Goal: Navigation & Orientation: Understand site structure

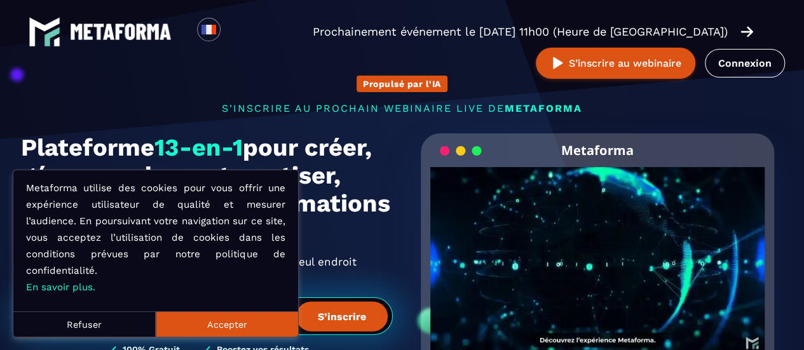
click at [257, 325] on button "Accepter" at bounding box center [227, 324] width 142 height 25
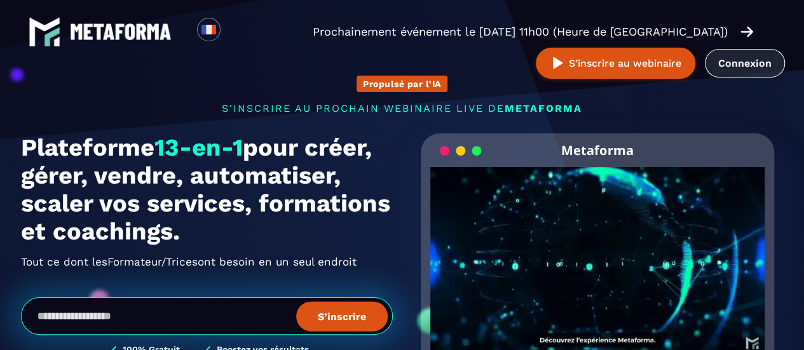
click at [762, 67] on link "Connexion" at bounding box center [745, 63] width 80 height 29
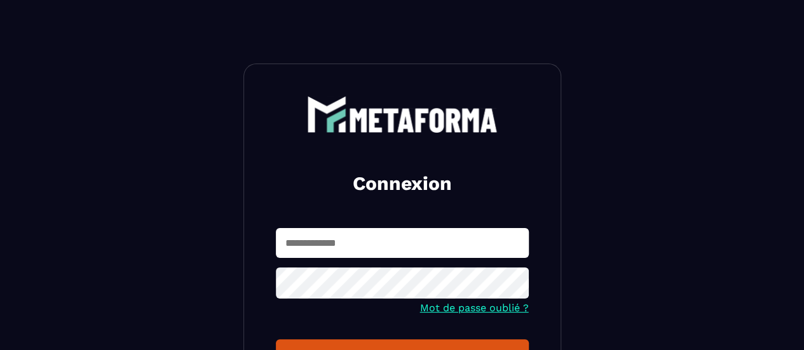
click at [399, 244] on input "text" at bounding box center [402, 243] width 253 height 30
type input "**********"
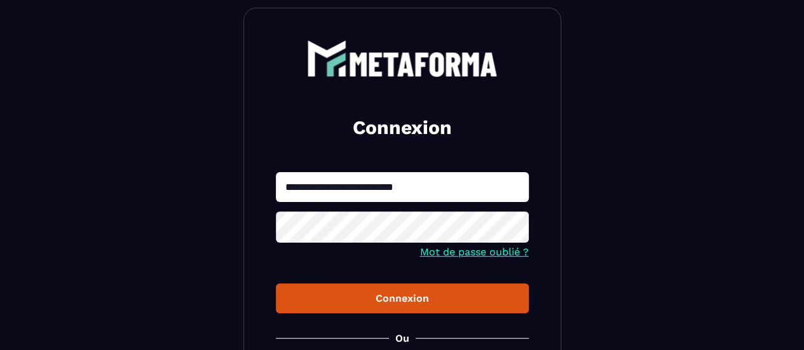
scroll to position [127, 0]
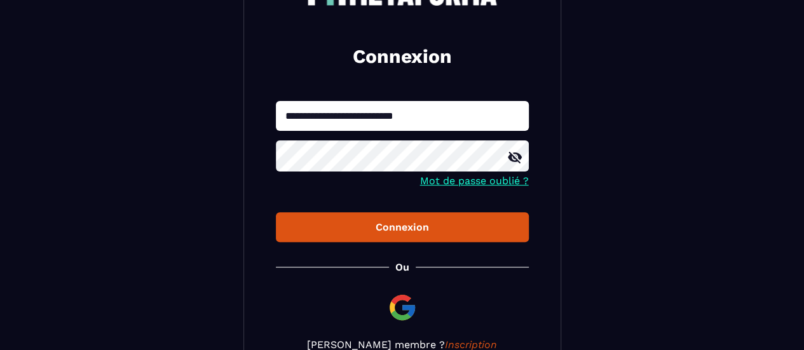
click at [384, 234] on button "Connexion" at bounding box center [402, 227] width 253 height 30
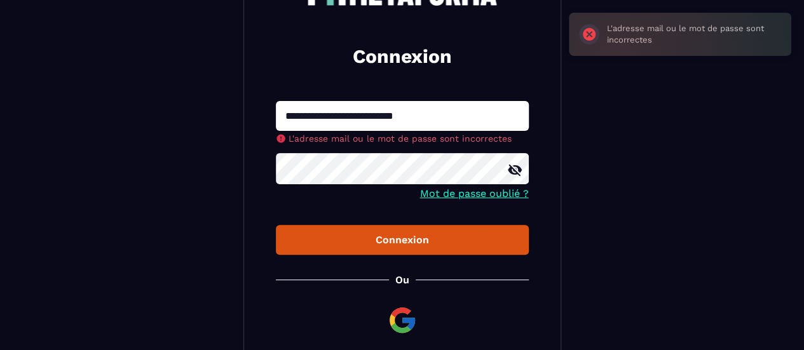
scroll to position [236, 0]
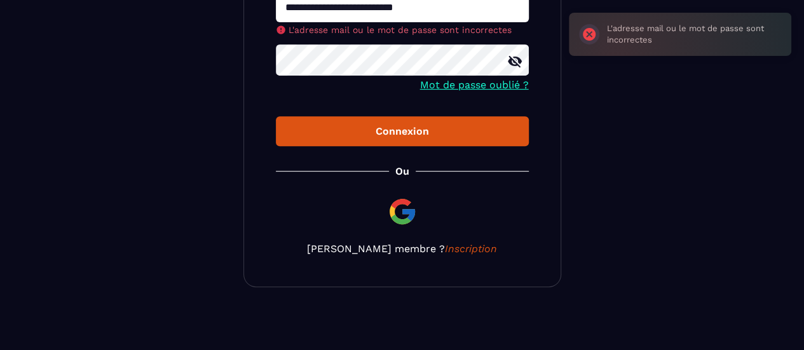
click at [405, 217] on img at bounding box center [402, 212] width 31 height 31
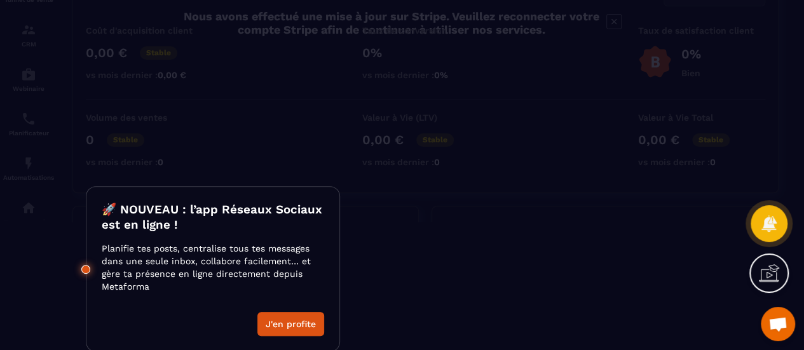
scroll to position [129, 0]
click at [300, 321] on button "J'en profite" at bounding box center [291, 324] width 67 height 24
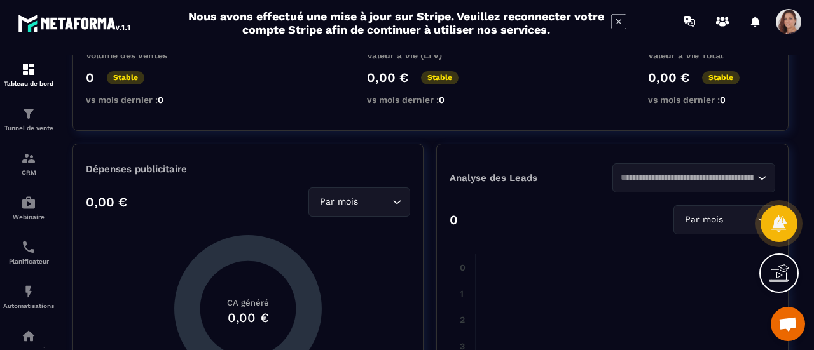
scroll to position [0, 0]
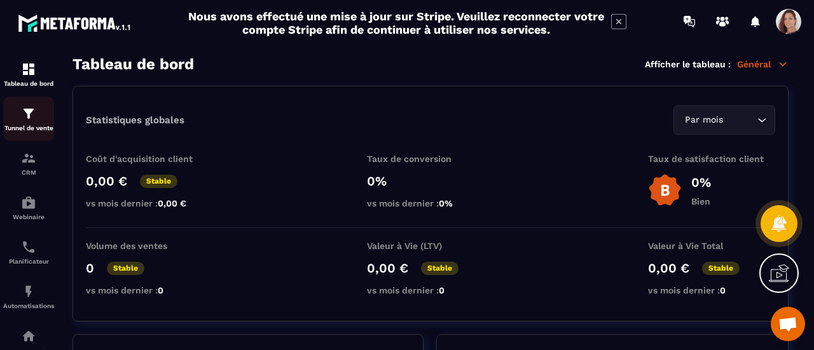
click at [35, 119] on img at bounding box center [28, 113] width 15 height 15
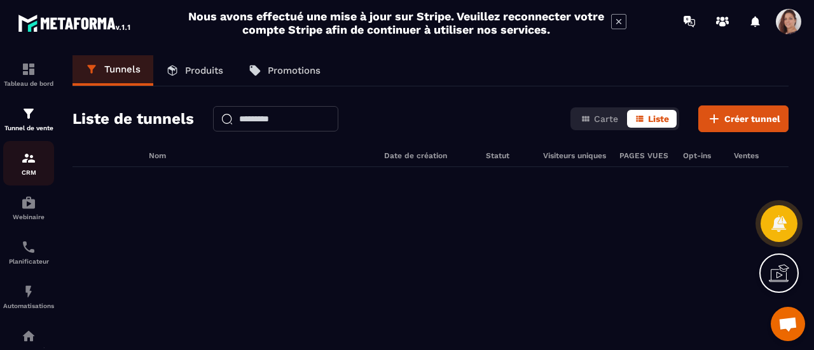
click at [39, 172] on p "CRM" at bounding box center [28, 172] width 51 height 7
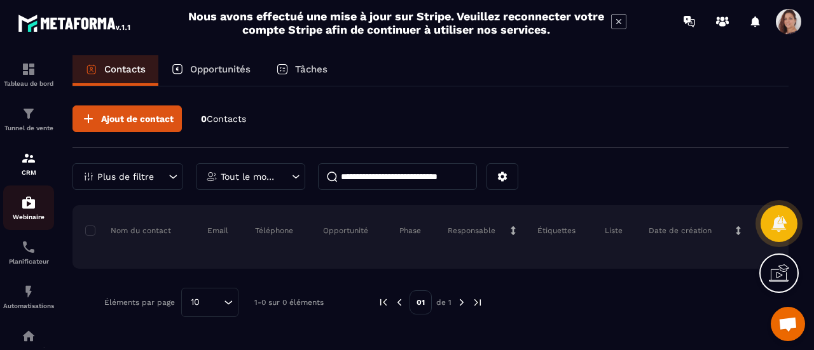
click at [35, 207] on img at bounding box center [28, 202] width 15 height 15
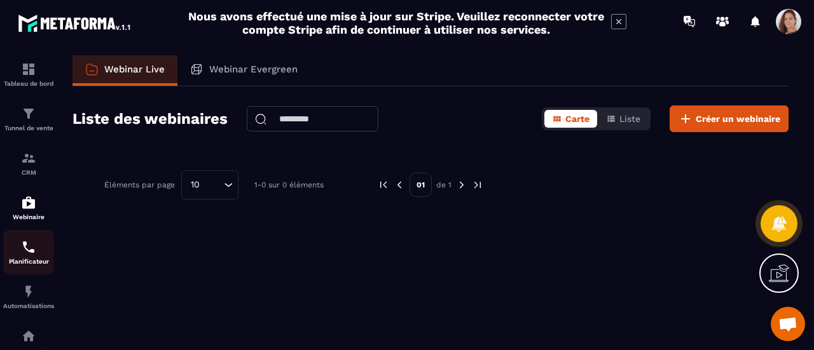
click at [30, 255] on img at bounding box center [28, 247] width 15 height 15
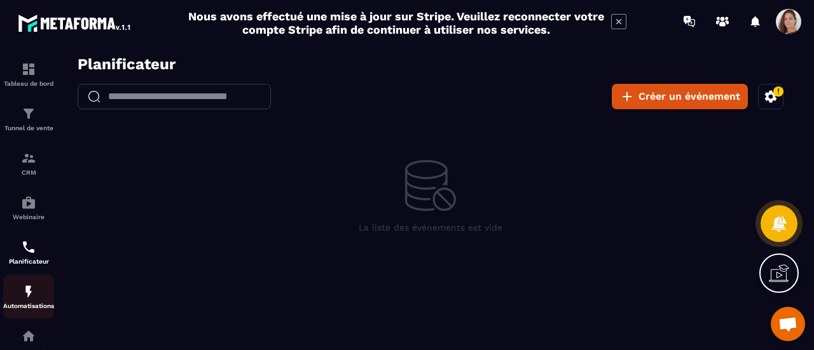
click at [36, 298] on div "Automatisations" at bounding box center [28, 296] width 51 height 25
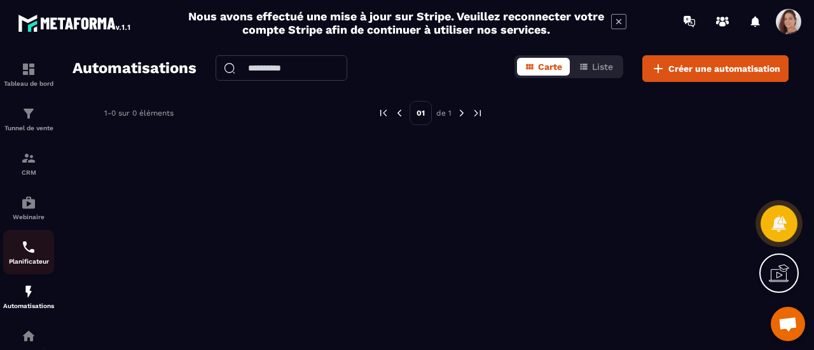
scroll to position [226, 0]
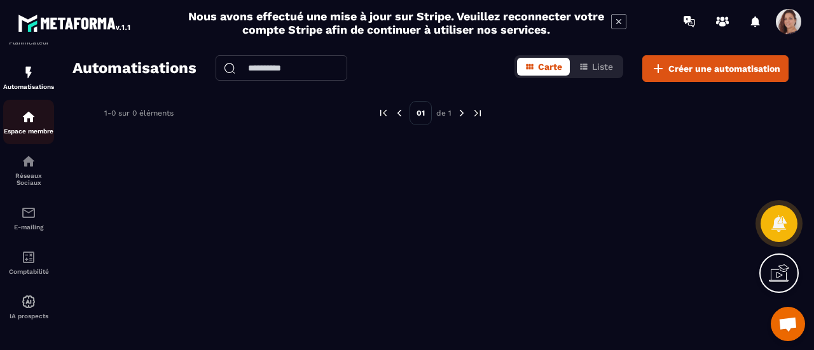
click at [31, 118] on img at bounding box center [28, 116] width 15 height 15
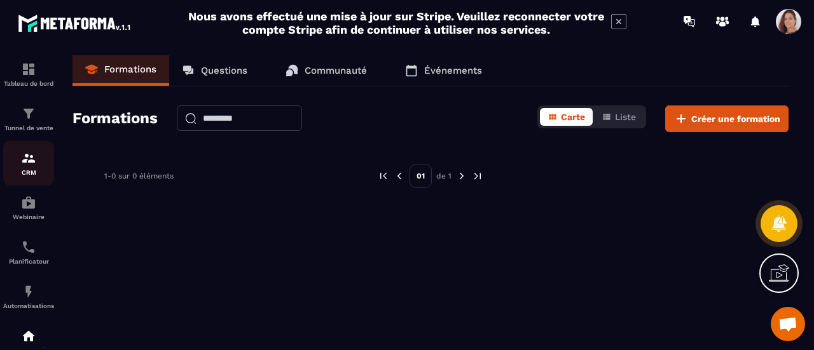
click at [35, 174] on p "CRM" at bounding box center [28, 172] width 51 height 7
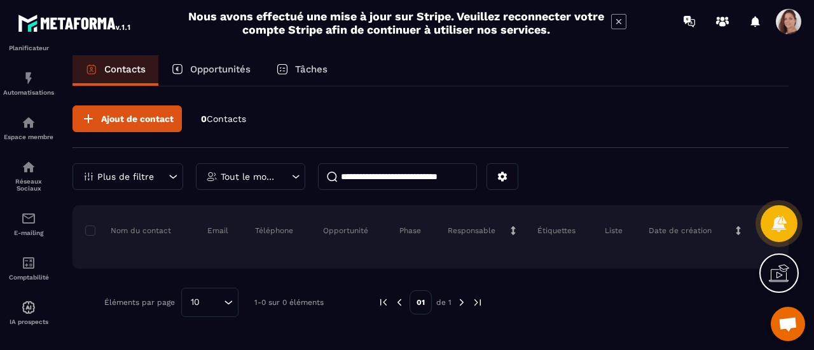
scroll to position [226, 0]
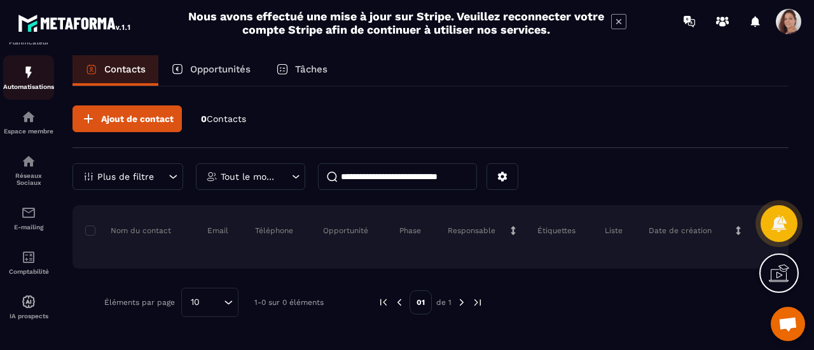
click at [24, 78] on div "Automatisations" at bounding box center [28, 77] width 51 height 25
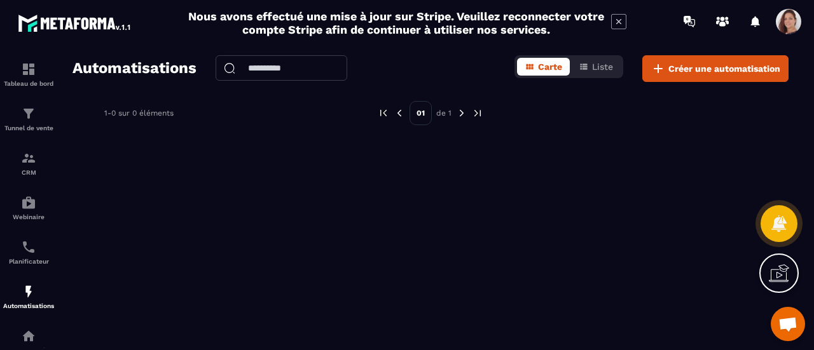
scroll to position [226, 0]
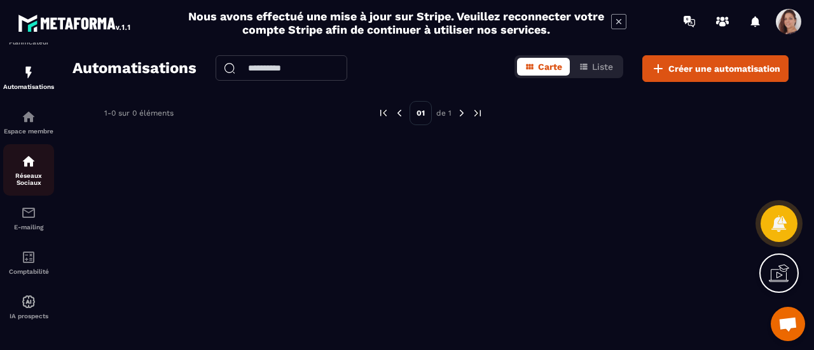
click at [29, 164] on img at bounding box center [28, 161] width 15 height 15
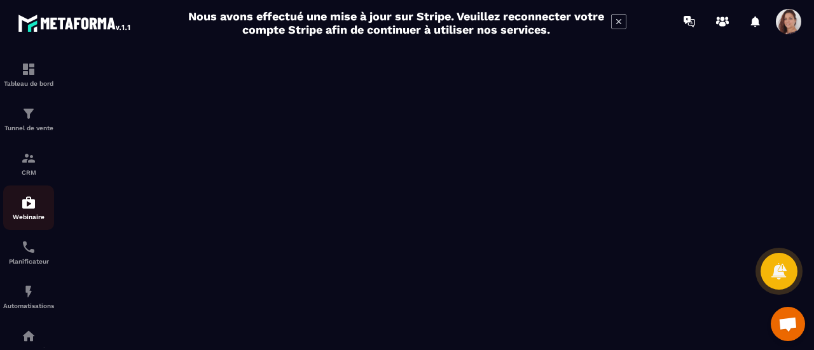
scroll to position [226, 0]
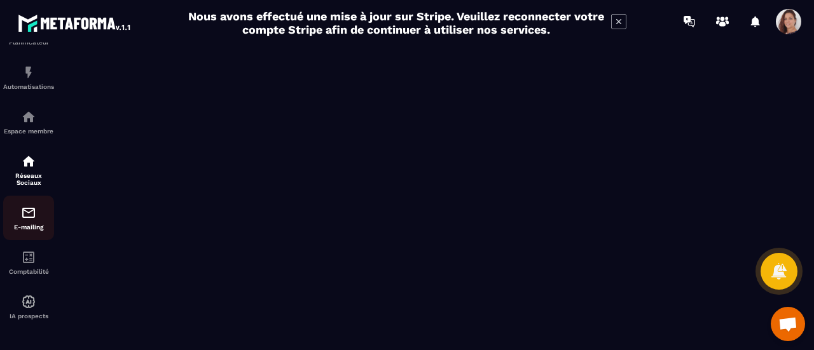
click at [30, 219] on div "E-mailing" at bounding box center [28, 217] width 51 height 25
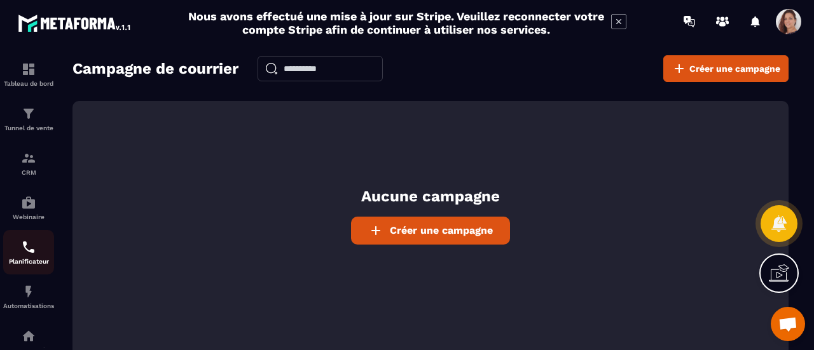
click at [41, 254] on div "Planificateur" at bounding box center [28, 252] width 51 height 25
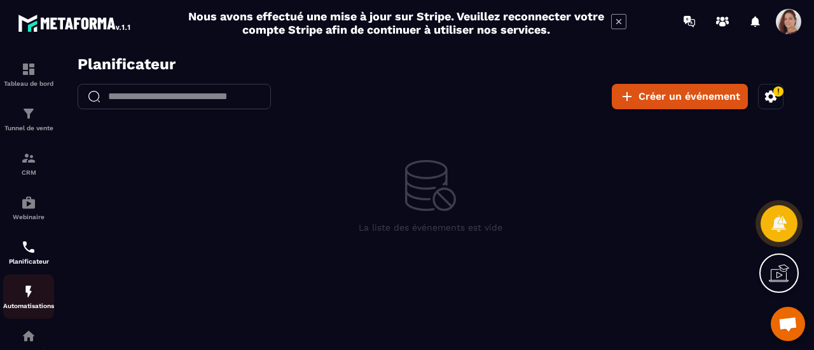
scroll to position [226, 0]
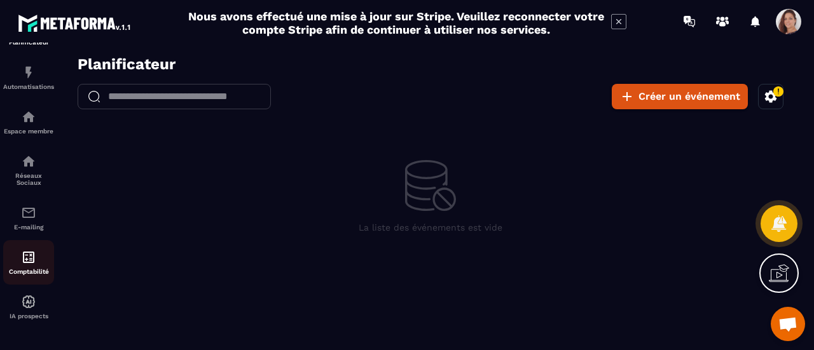
click at [37, 264] on div "Comptabilité" at bounding box center [28, 262] width 51 height 25
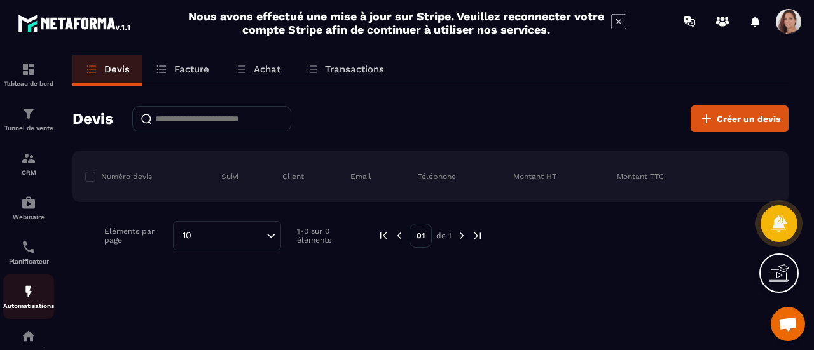
click at [36, 295] on img at bounding box center [28, 291] width 15 height 15
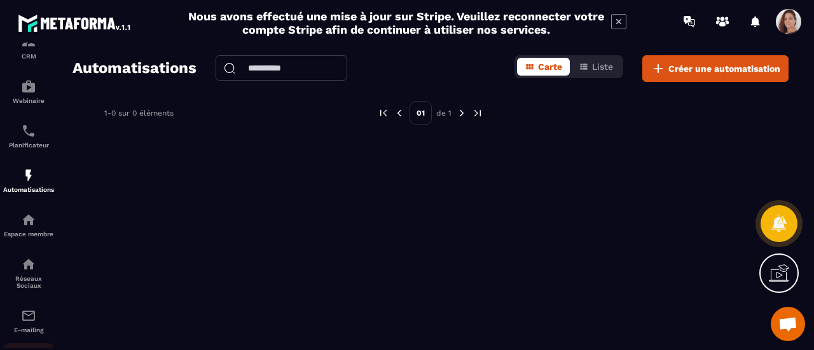
scroll to position [226, 0]
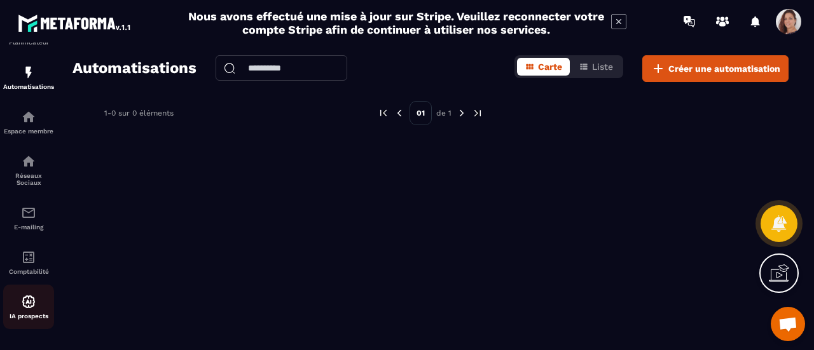
click at [33, 301] on img at bounding box center [28, 301] width 15 height 15
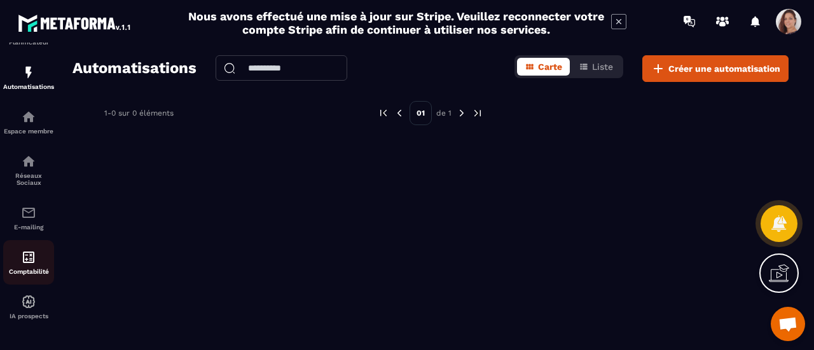
click at [27, 264] on div "Comptabilité" at bounding box center [28, 262] width 51 height 25
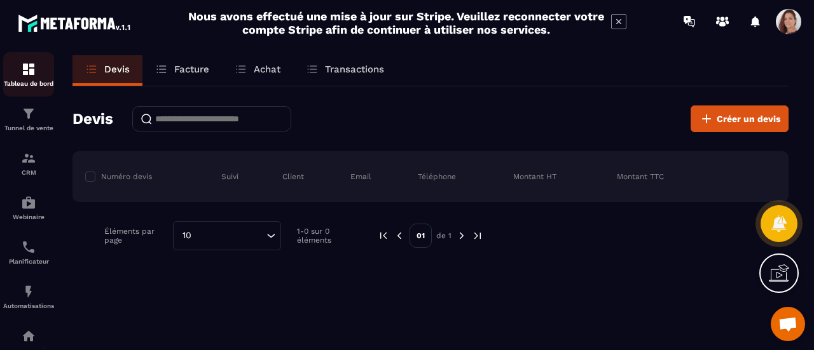
click at [28, 78] on div "Tableau de bord" at bounding box center [28, 74] width 51 height 25
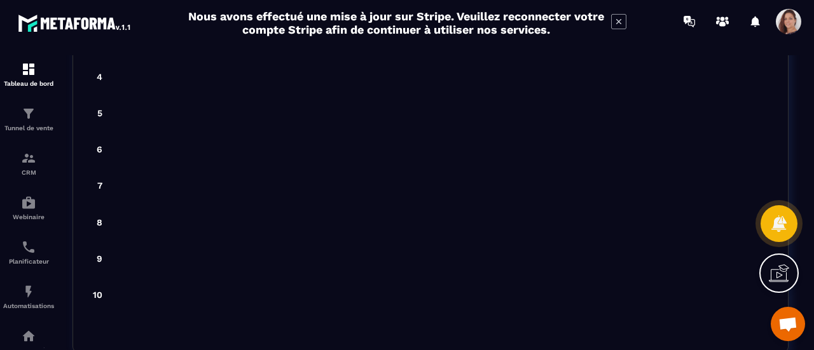
scroll to position [3427, 0]
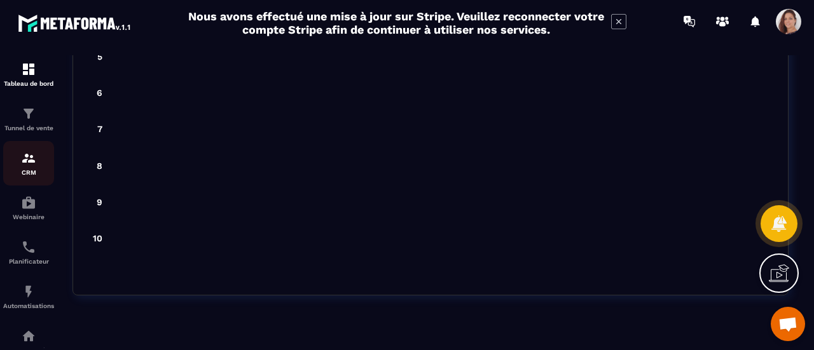
click at [36, 163] on div "CRM" at bounding box center [28, 163] width 51 height 25
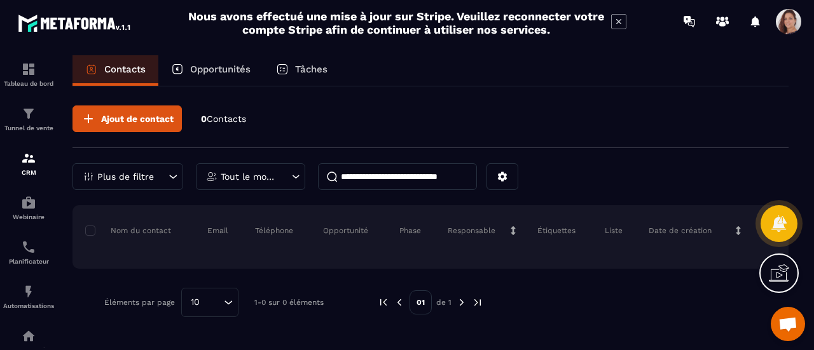
click at [237, 73] on p "Opportunités" at bounding box center [220, 69] width 60 height 11
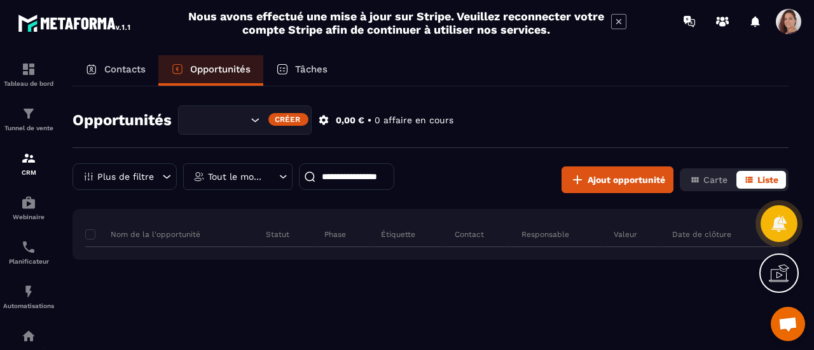
click at [300, 72] on p "Tâches" at bounding box center [311, 69] width 32 height 11
